Goal: Find contact information: Find contact information

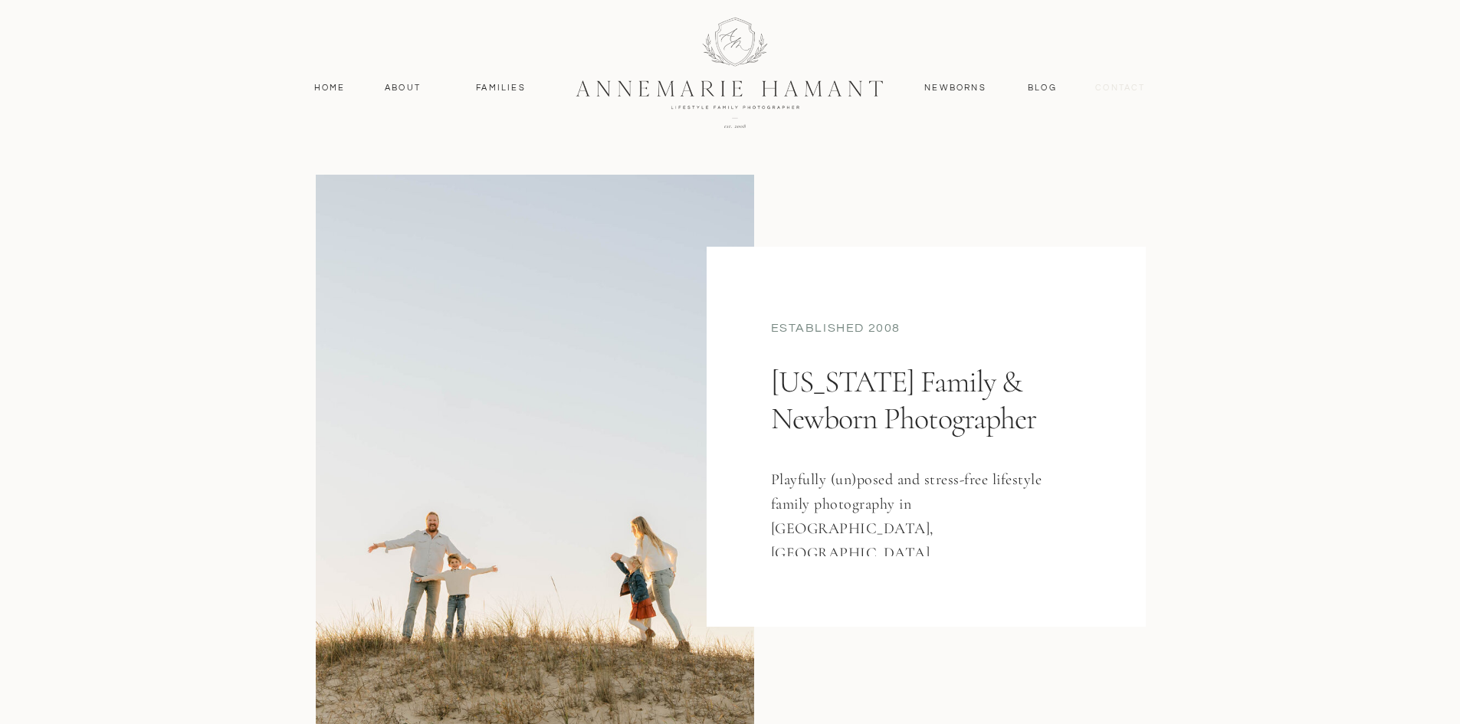
click at [1119, 85] on nav "contact" at bounding box center [1121, 88] width 67 height 14
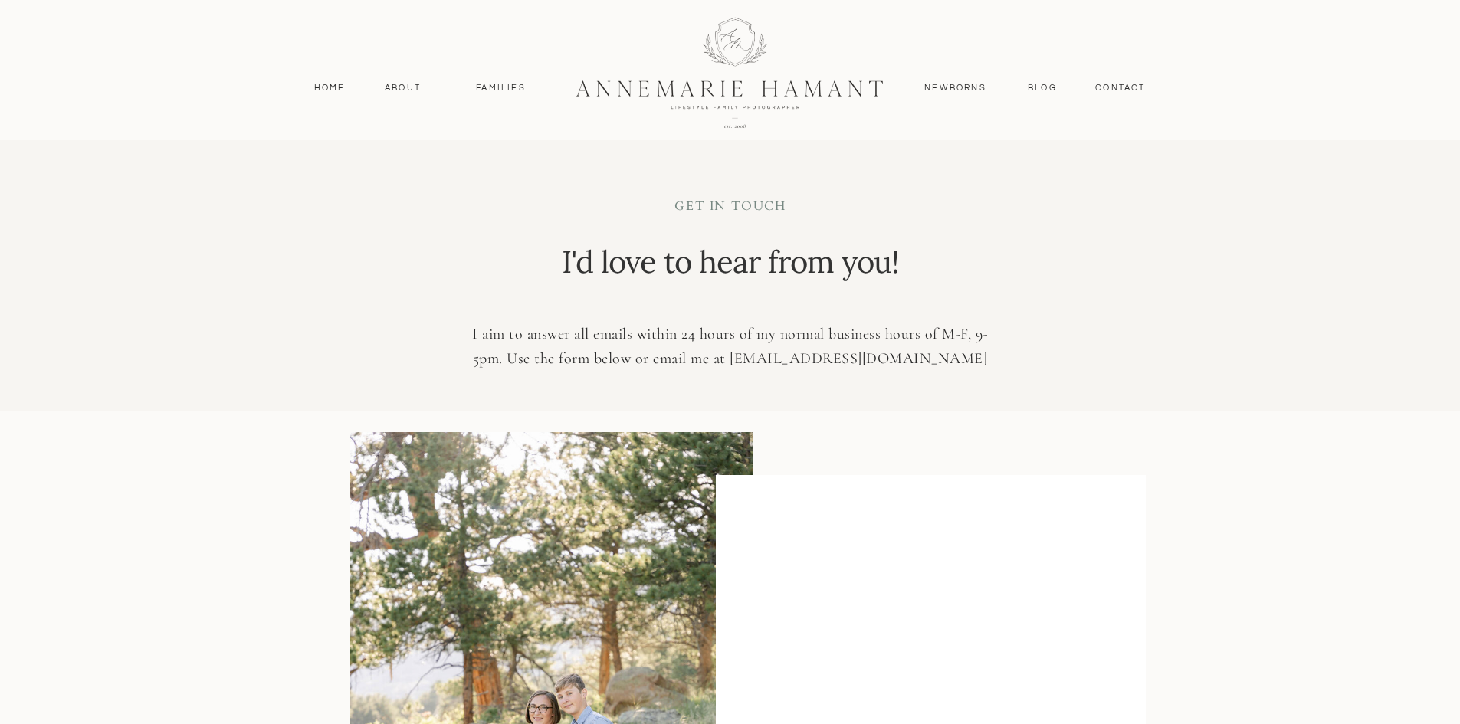
click at [846, 363] on p "I aim to answer all emails within 24 hours of my normal business hours of M-F, …" at bounding box center [730, 347] width 544 height 50
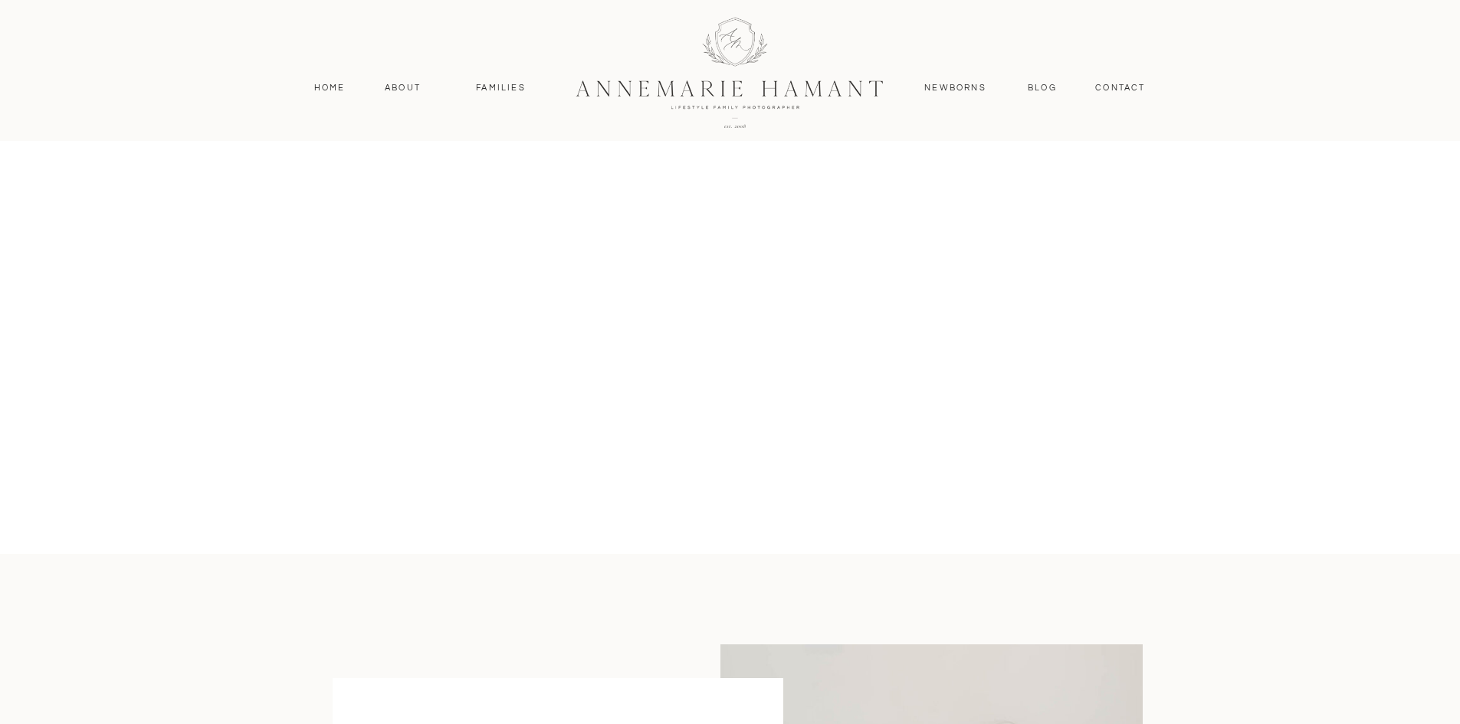
scroll to position [1303, 0]
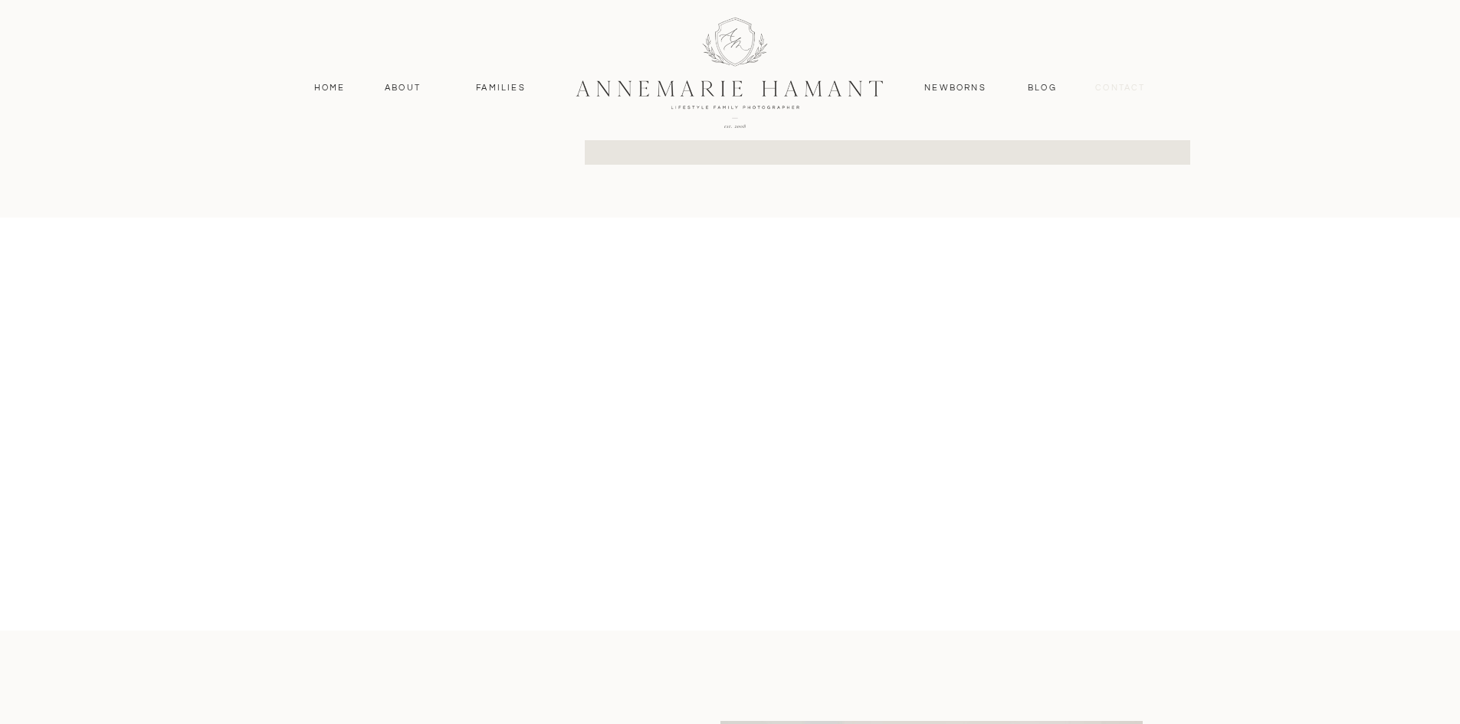
click at [1116, 86] on nav "contact" at bounding box center [1121, 88] width 67 height 14
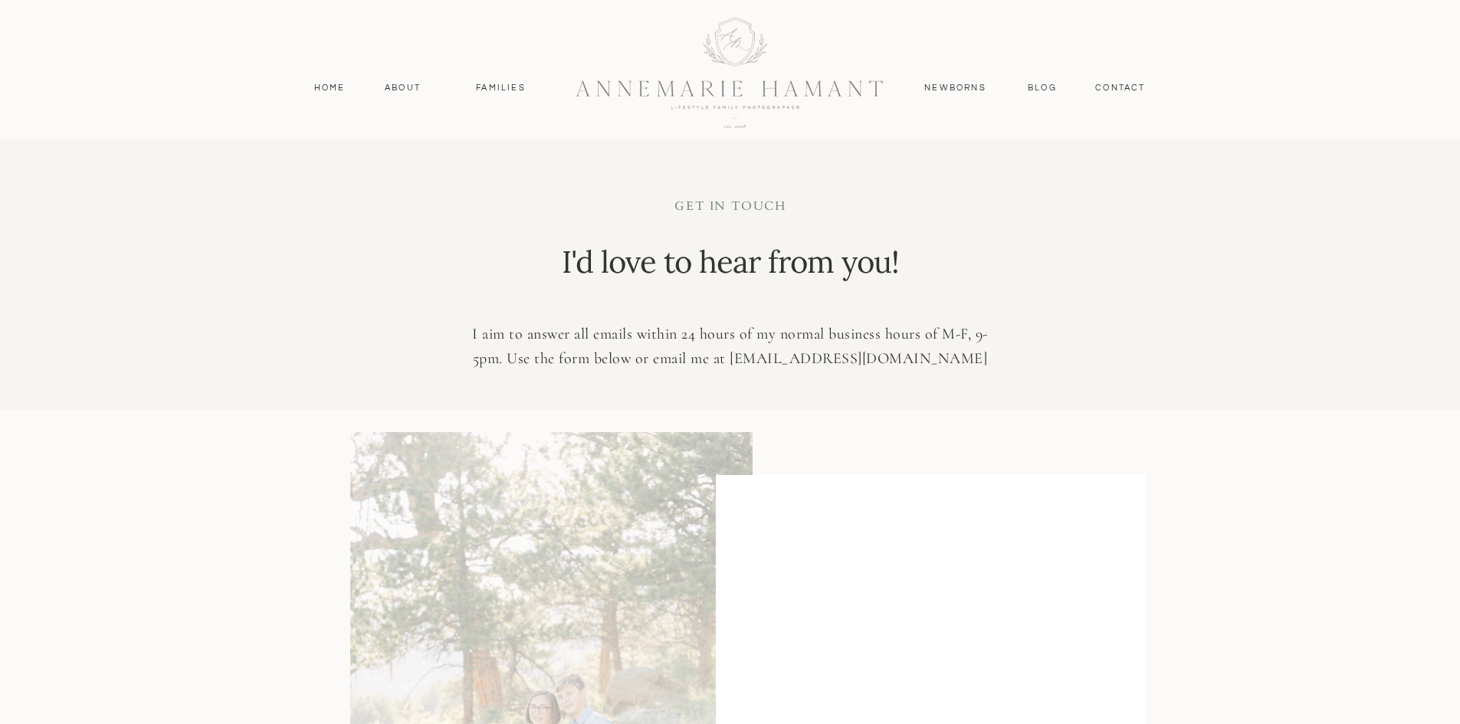
scroll to position [411, 0]
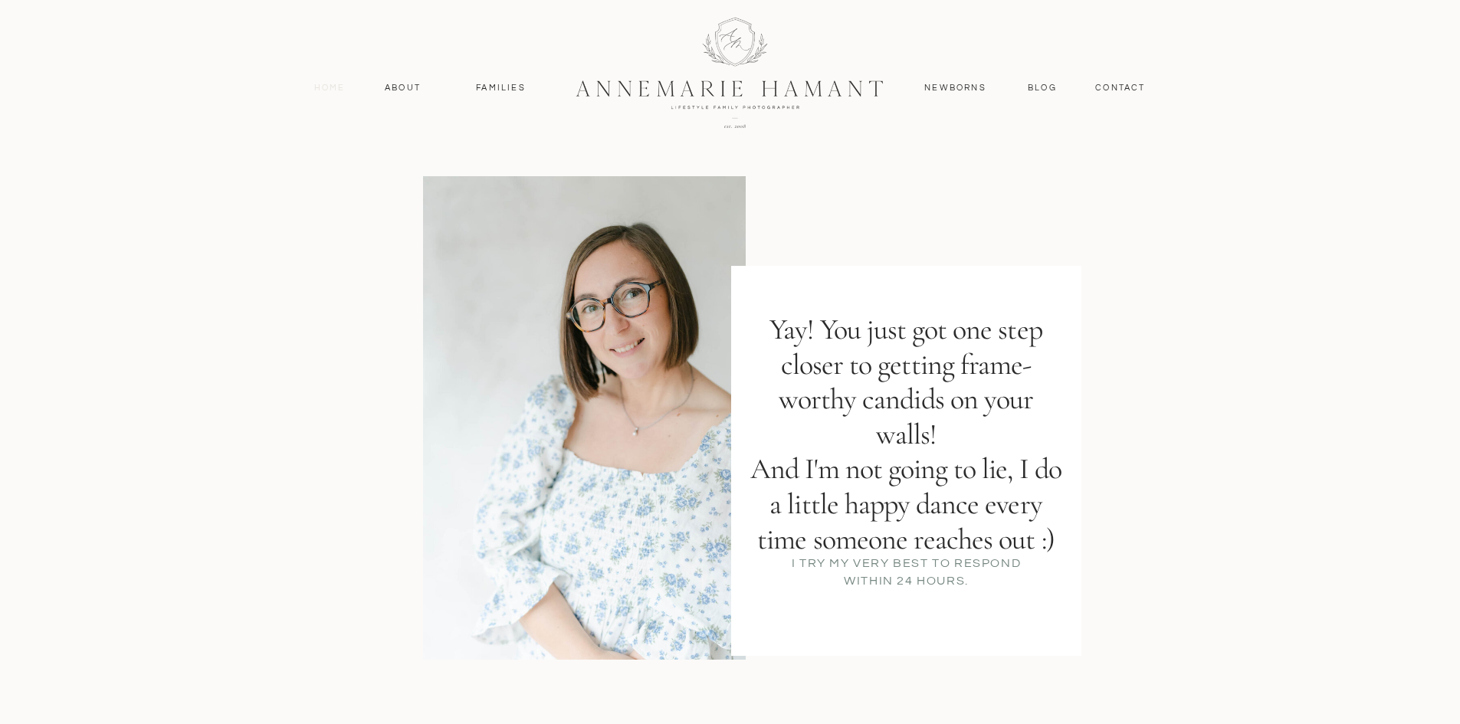
click at [330, 87] on nav "Home" at bounding box center [329, 88] width 45 height 14
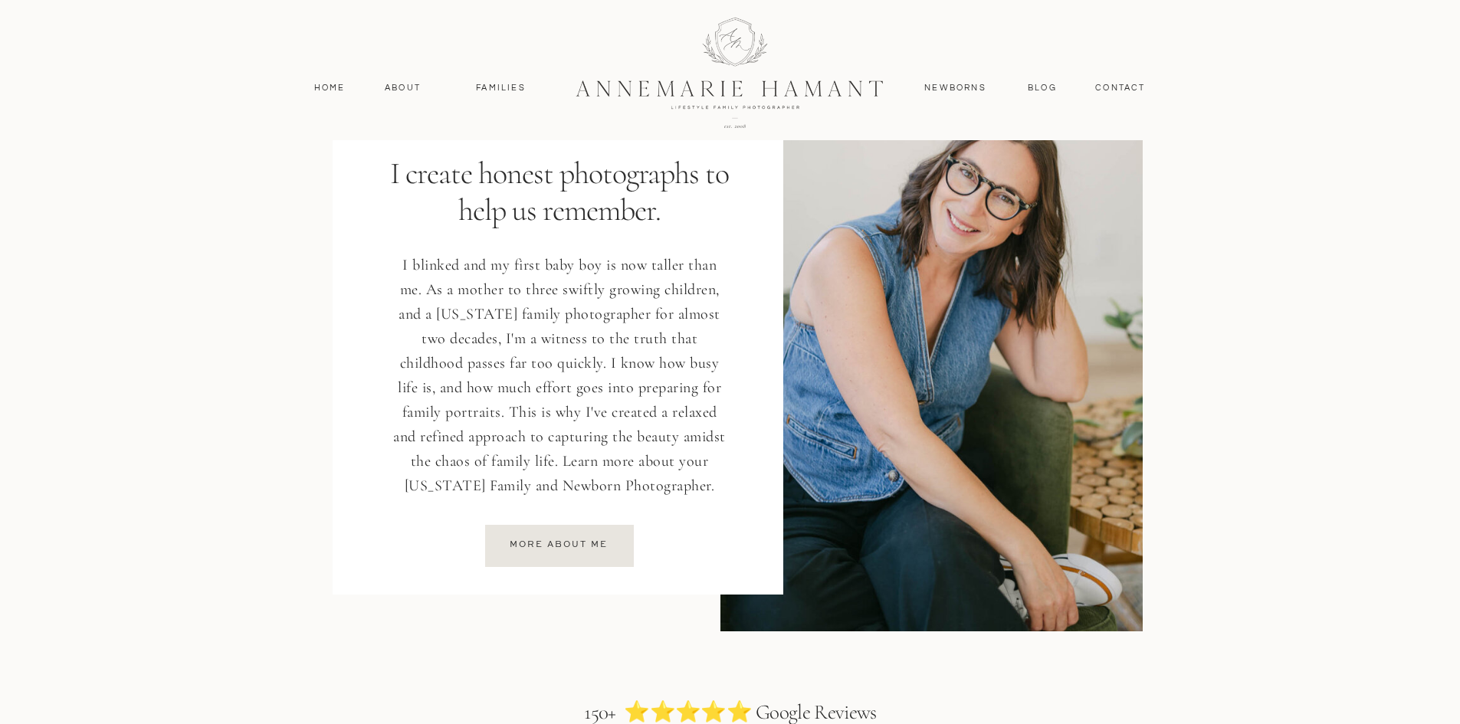
scroll to position [2069, 0]
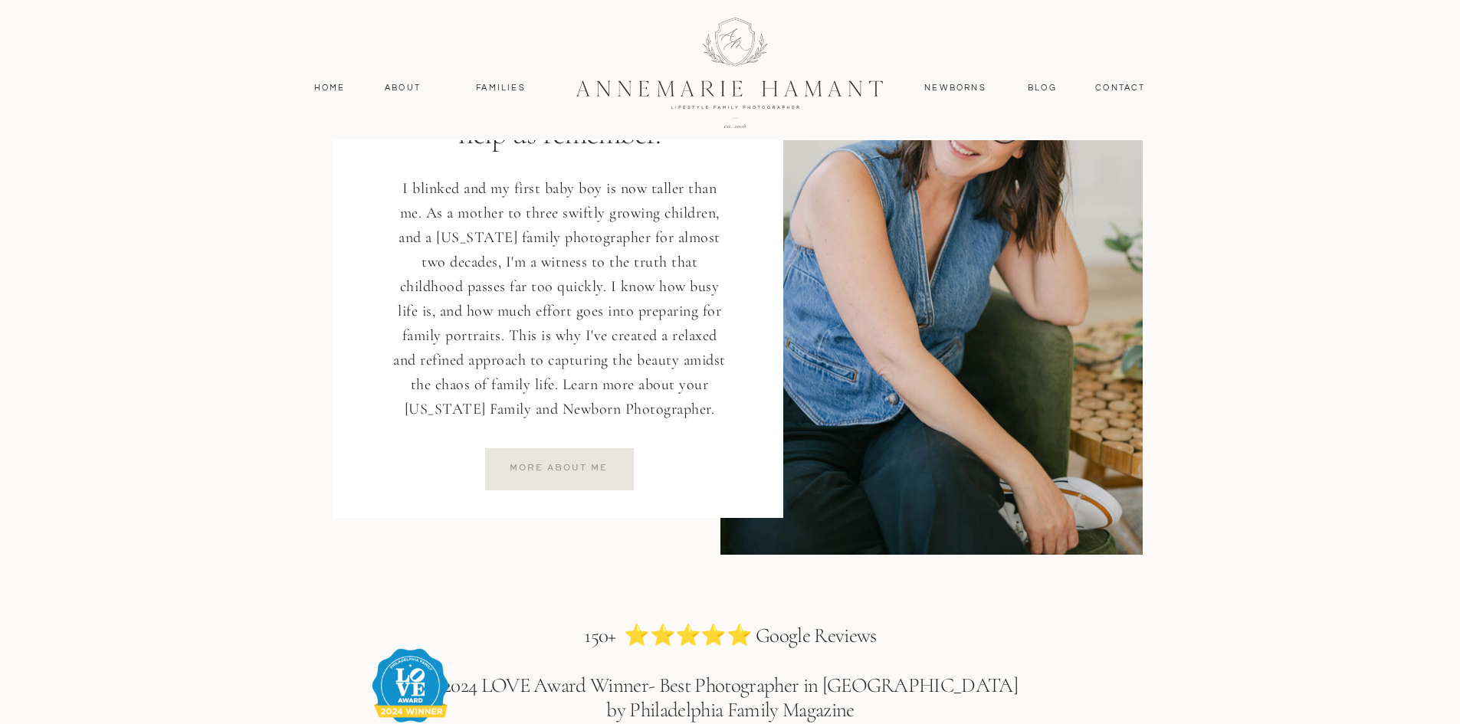
click at [553, 468] on p "more about ME" at bounding box center [559, 467] width 110 height 11
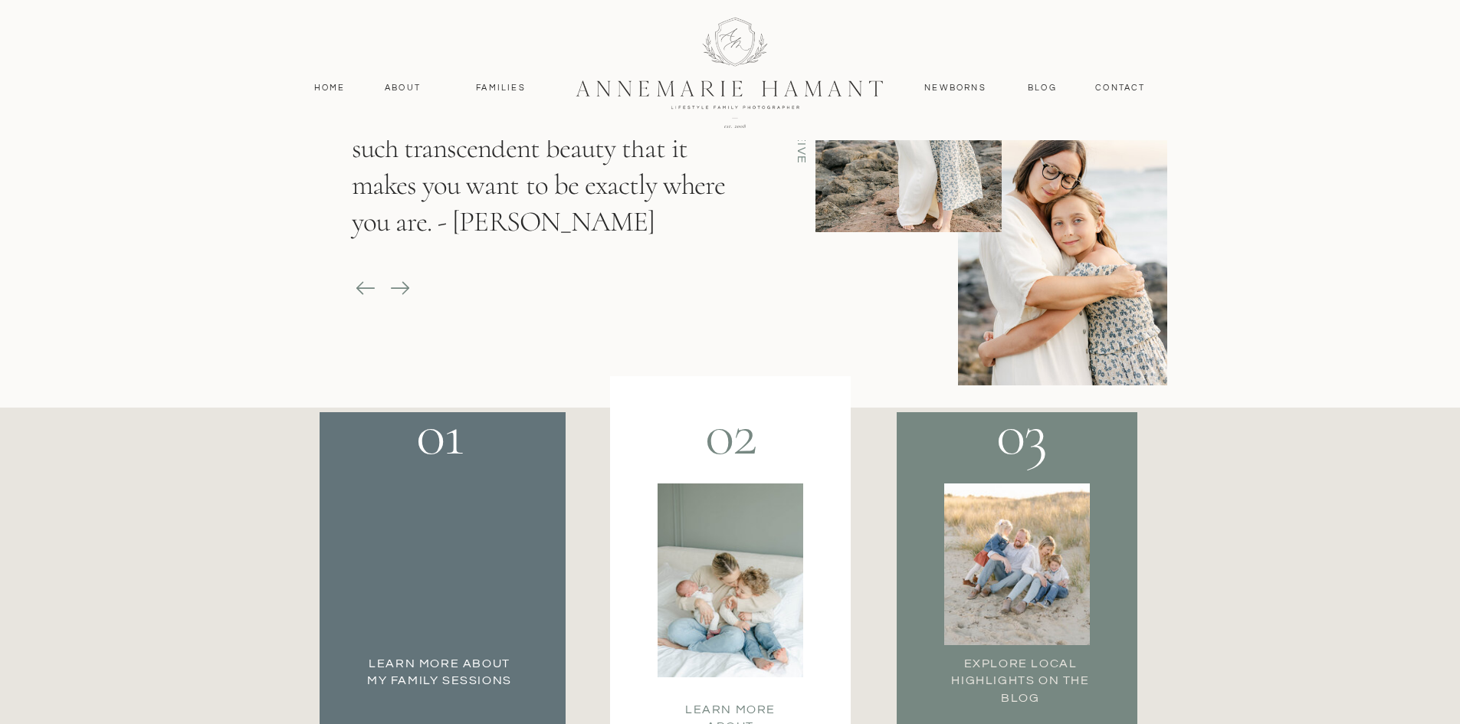
scroll to position [2606, 0]
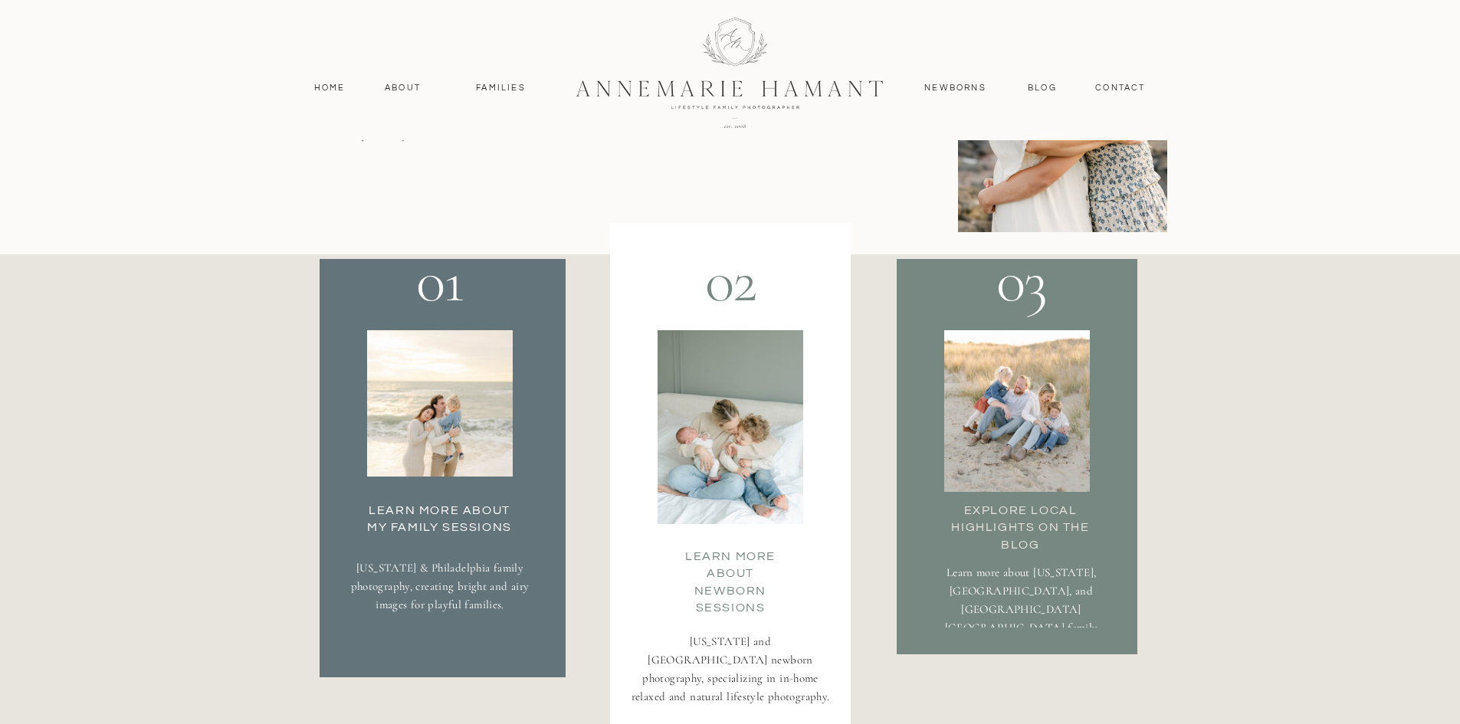
click at [441, 412] on div at bounding box center [440, 403] width 146 height 146
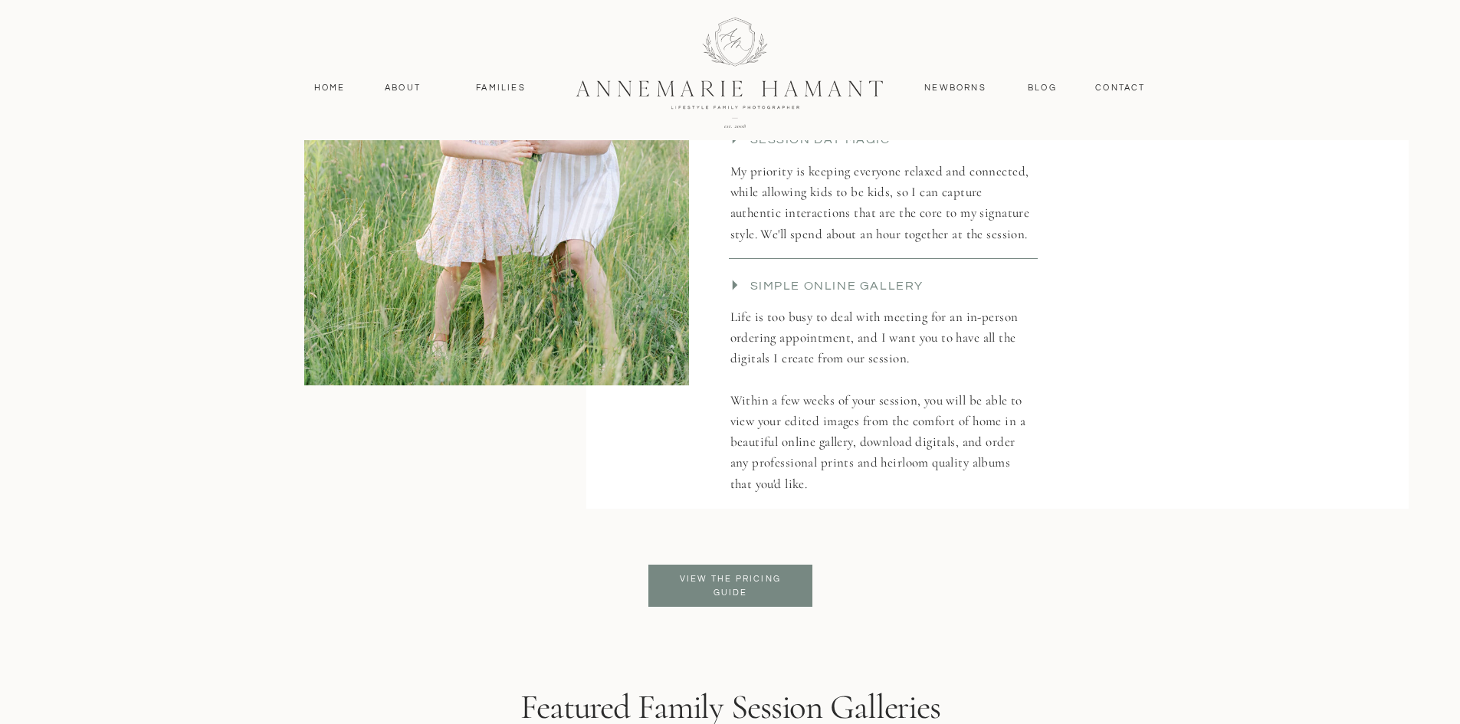
scroll to position [3449, 0]
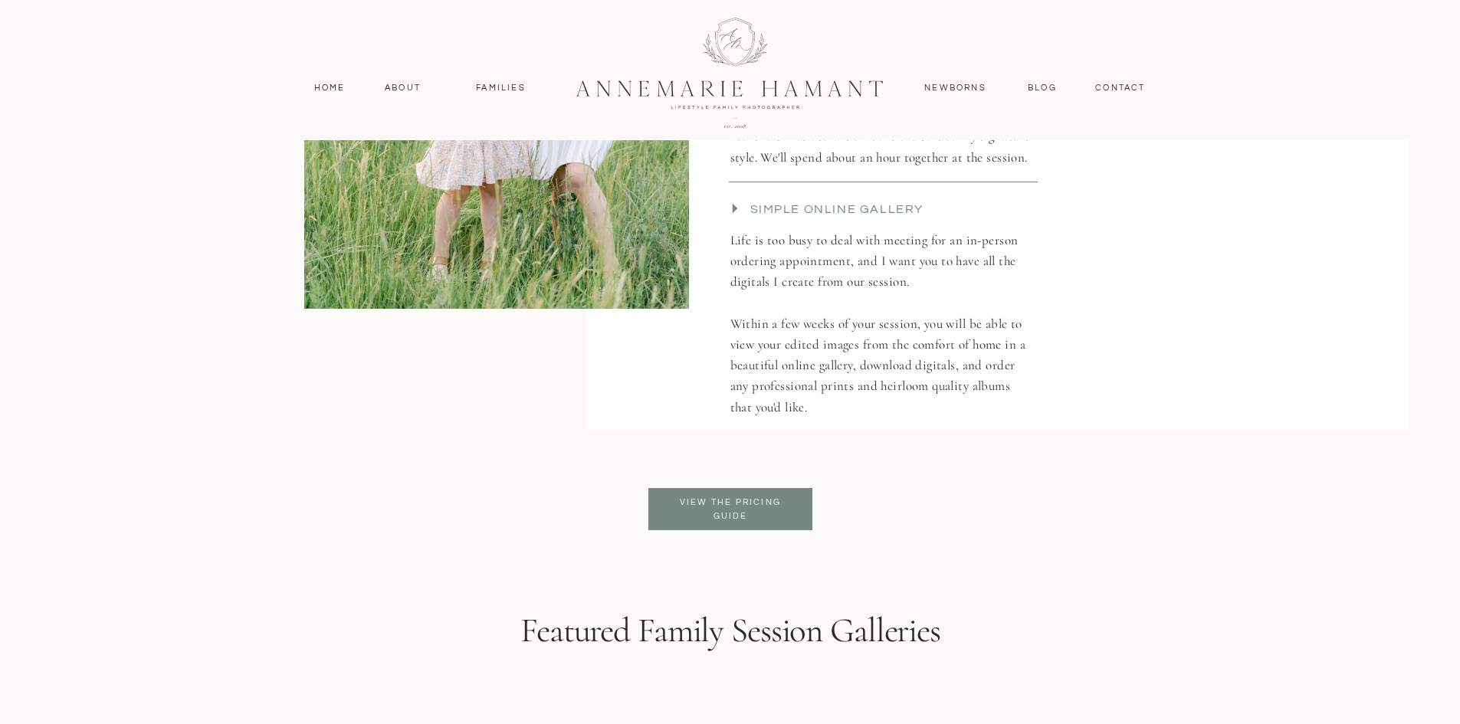
click at [711, 520] on p "View the pricing guide" at bounding box center [730, 510] width 125 height 28
